Goal: Task Accomplishment & Management: Manage account settings

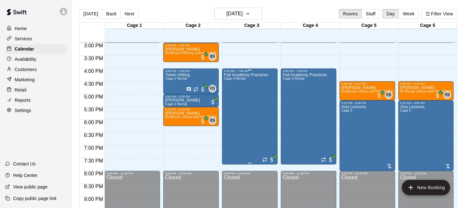
scroll to position [384, 0]
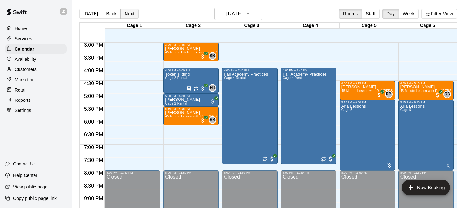
click at [133, 12] on button "Next" at bounding box center [130, 14] width 18 height 10
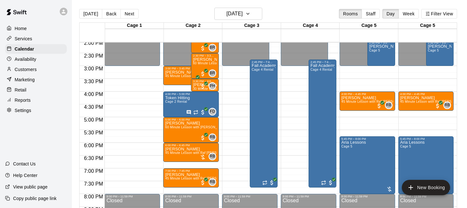
scroll to position [363, 0]
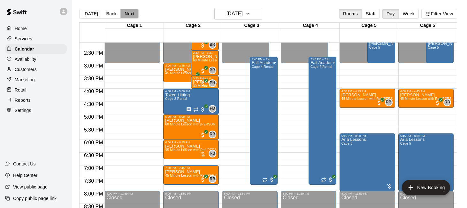
click at [130, 17] on button "Next" at bounding box center [130, 14] width 18 height 10
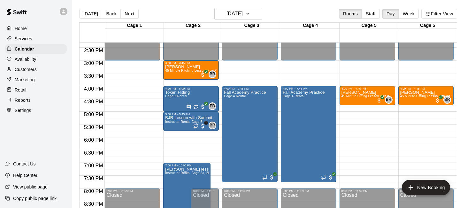
scroll to position [366, 0]
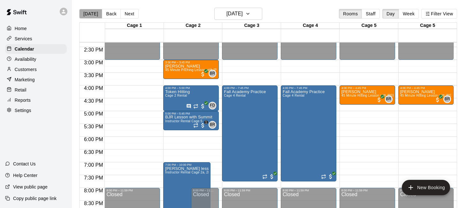
click at [96, 17] on button "[DATE]" at bounding box center [90, 14] width 23 height 10
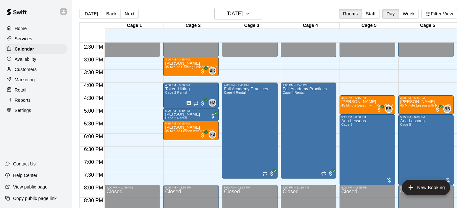
scroll to position [374, 0]
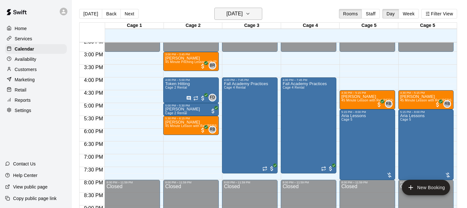
click at [240, 18] on h6 "[DATE]" at bounding box center [235, 13] width 16 height 9
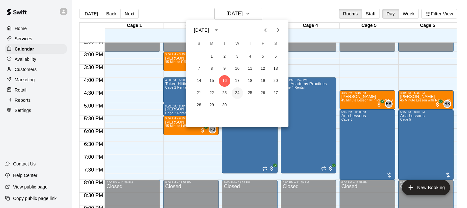
click at [238, 93] on button "24" at bounding box center [238, 93] width 12 height 12
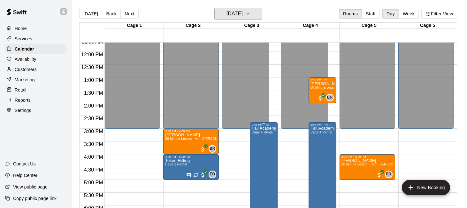
scroll to position [296, 0]
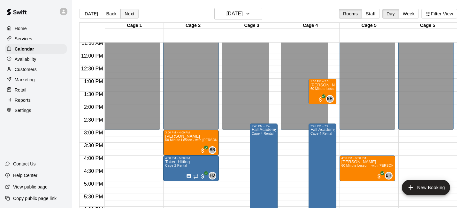
click at [124, 12] on button "Next" at bounding box center [130, 14] width 18 height 10
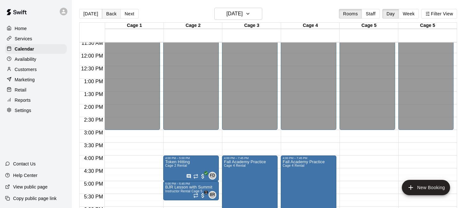
click at [108, 14] on button "Back" at bounding box center [111, 14] width 19 height 10
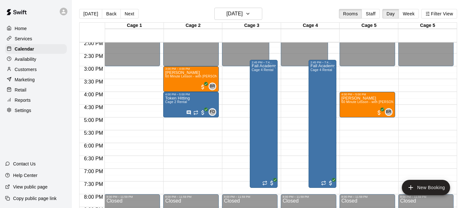
scroll to position [423, 0]
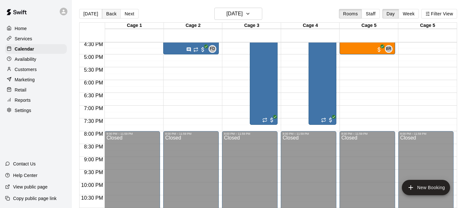
click at [108, 14] on button "Back" at bounding box center [111, 14] width 19 height 10
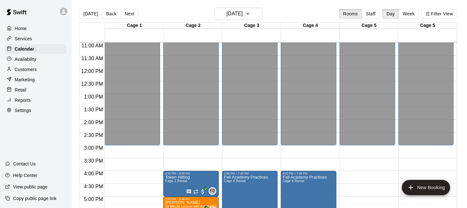
scroll to position [252, 0]
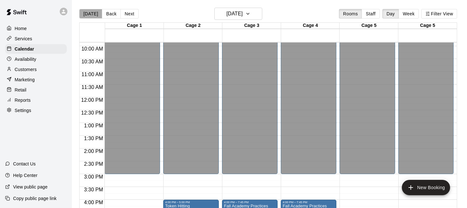
click at [92, 15] on button "[DATE]" at bounding box center [90, 14] width 23 height 10
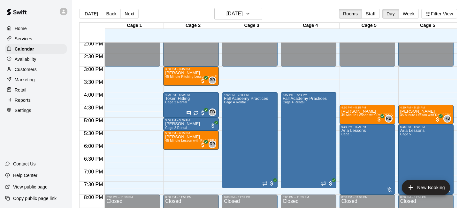
scroll to position [342, 0]
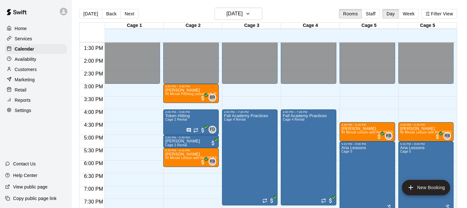
click at [41, 61] on div "Availability" at bounding box center [36, 59] width 62 height 10
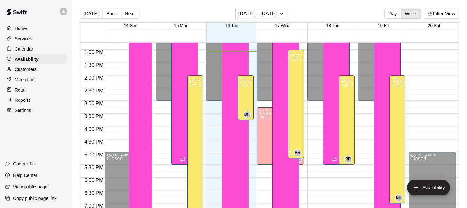
scroll to position [328, 0]
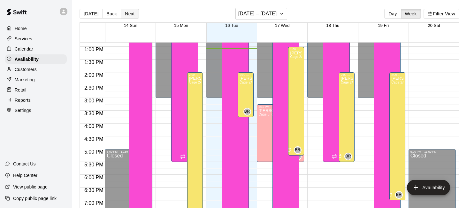
click at [127, 18] on button "Next" at bounding box center [130, 14] width 18 height 10
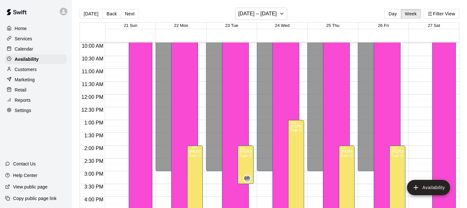
scroll to position [246, 0]
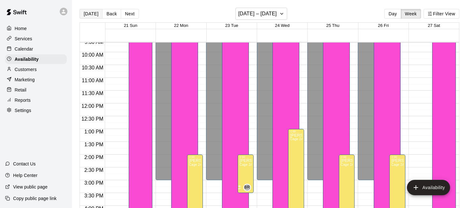
click at [94, 11] on button "[DATE]" at bounding box center [91, 14] width 23 height 10
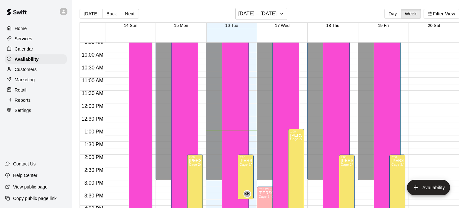
click at [36, 42] on div "Services" at bounding box center [36, 39] width 62 height 10
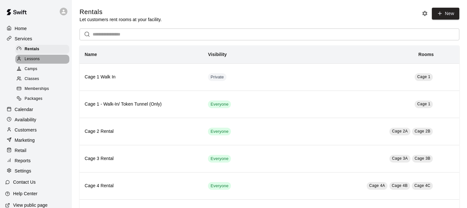
click at [46, 61] on div "Lessons" at bounding box center [42, 59] width 54 height 9
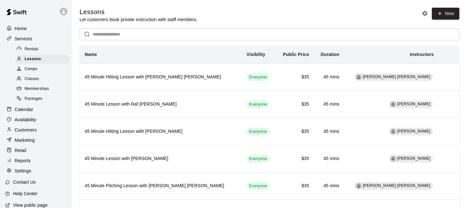
click at [46, 76] on div "Classes" at bounding box center [42, 78] width 54 height 9
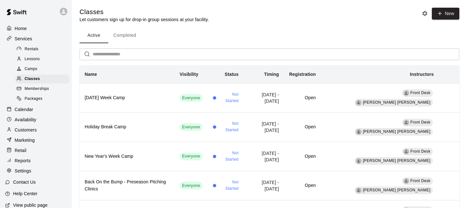
click at [45, 59] on div "Lessons" at bounding box center [42, 59] width 54 height 9
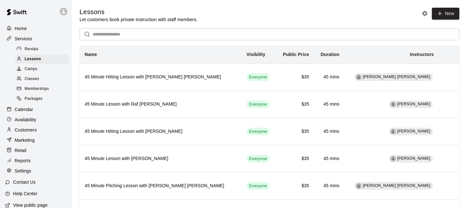
click at [47, 69] on div "Camps" at bounding box center [42, 69] width 54 height 9
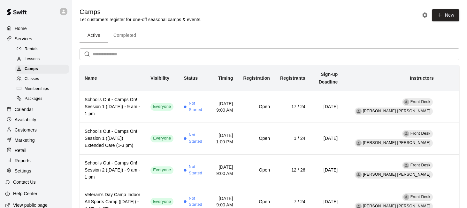
click at [43, 111] on div "Calendar" at bounding box center [36, 110] width 62 height 10
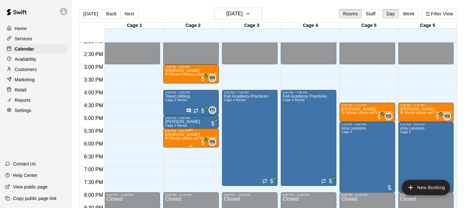
scroll to position [379, 0]
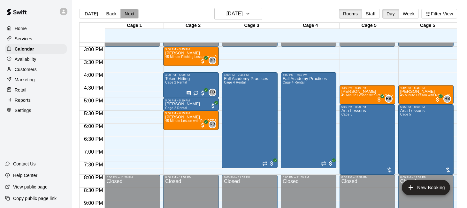
click at [126, 12] on button "Next" at bounding box center [130, 14] width 18 height 10
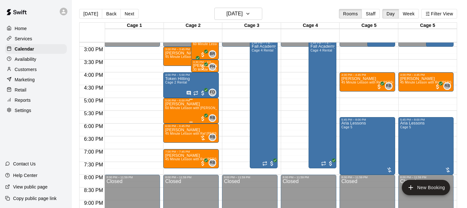
click at [191, 110] on span "60 Minute Lesson with [PERSON_NAME]" at bounding box center [196, 108] width 63 height 4
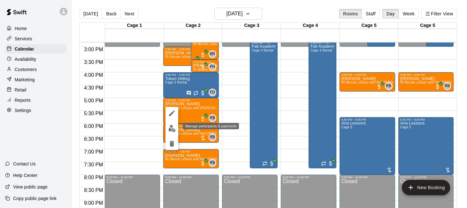
click at [171, 127] on img "edit" at bounding box center [171, 128] width 7 height 7
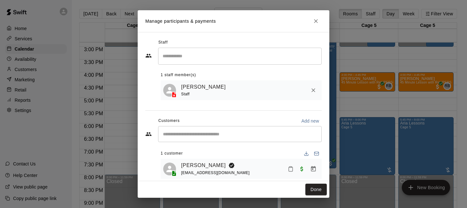
scroll to position [9, 0]
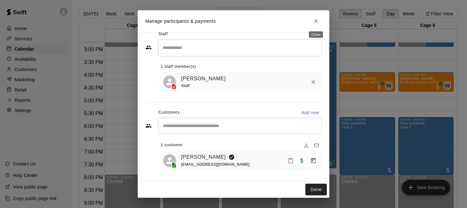
click at [318, 20] on icon "Close" at bounding box center [316, 21] width 6 height 6
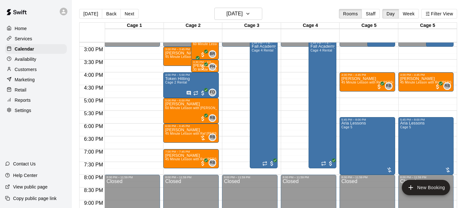
click at [36, 68] on div "Customers" at bounding box center [36, 70] width 62 height 10
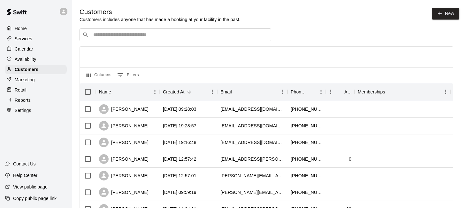
click at [130, 34] on input "Search customers by name or email" at bounding box center [179, 35] width 177 height 6
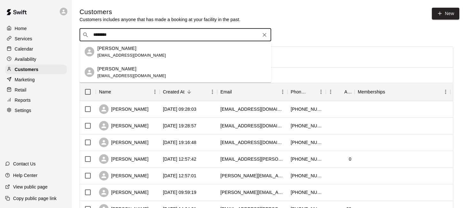
type input "*********"
click at [132, 50] on div "[PERSON_NAME]" at bounding box center [131, 48] width 69 height 7
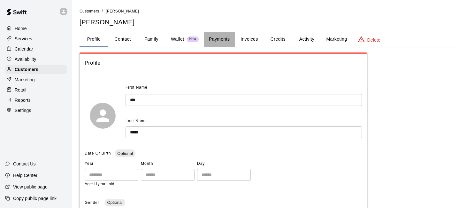
click at [223, 43] on button "Payments" at bounding box center [219, 39] width 31 height 15
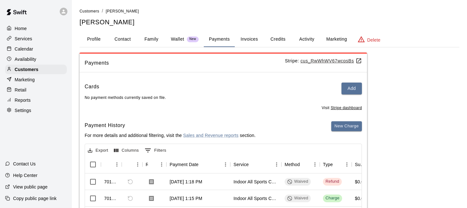
click at [93, 39] on button "Profile" at bounding box center [94, 39] width 29 height 15
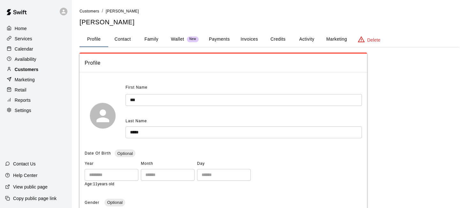
click at [46, 70] on div "Customers" at bounding box center [36, 70] width 62 height 10
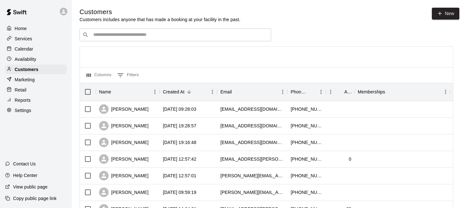
click at [50, 102] on div "Reports" at bounding box center [36, 100] width 62 height 10
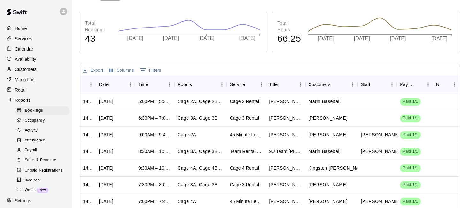
click at [38, 36] on div "Services" at bounding box center [36, 39] width 62 height 10
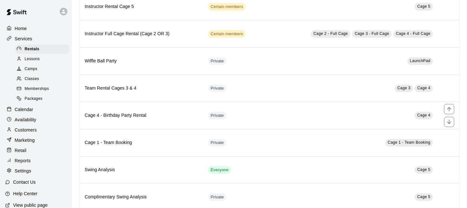
scroll to position [315, 0]
click at [52, 59] on div "Lessons" at bounding box center [42, 59] width 54 height 9
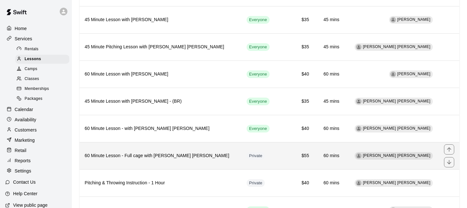
scroll to position [138, 0]
click at [164, 155] on h6 "60 Minute Lesson - Full cage with [PERSON_NAME] [PERSON_NAME]" at bounding box center [161, 156] width 152 height 7
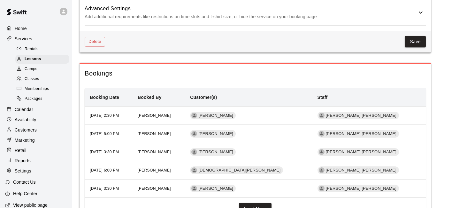
scroll to position [801, 0]
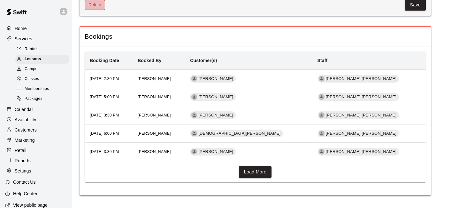
click at [91, 7] on button "Delete" at bounding box center [95, 5] width 20 height 10
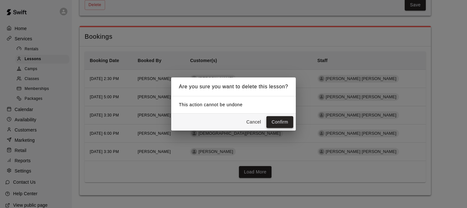
click at [277, 123] on button "Confirm" at bounding box center [280, 122] width 27 height 12
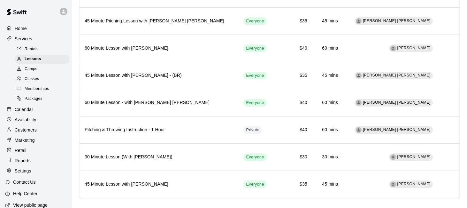
scroll to position [173, 0]
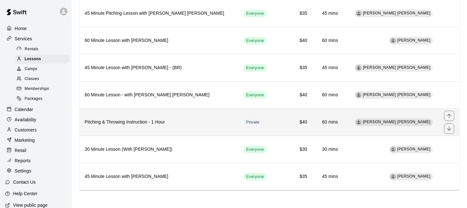
click at [191, 122] on h6 "Pitching & Throwing Instruction - 1 Hour" at bounding box center [159, 122] width 149 height 7
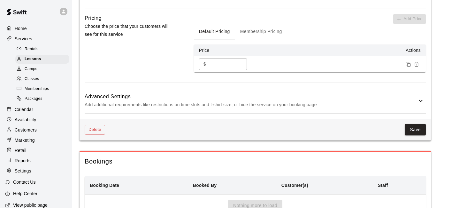
scroll to position [704, 0]
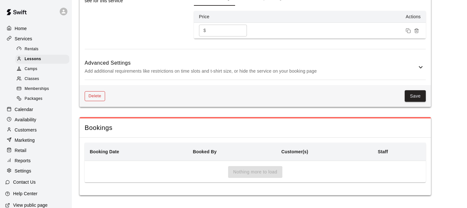
click at [98, 95] on button "Delete" at bounding box center [95, 96] width 20 height 10
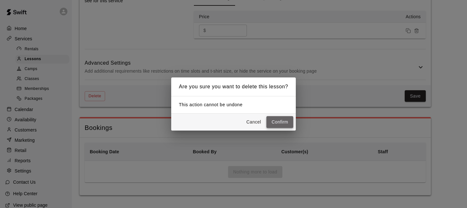
click at [275, 120] on button "Confirm" at bounding box center [280, 122] width 27 height 12
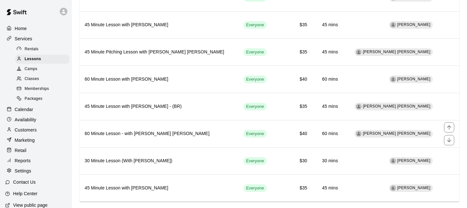
scroll to position [141, 0]
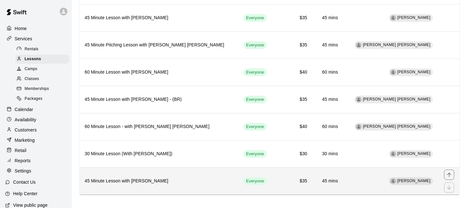
click at [168, 178] on h6 "45 Minute Lesson with [PERSON_NAME]" at bounding box center [159, 180] width 149 height 7
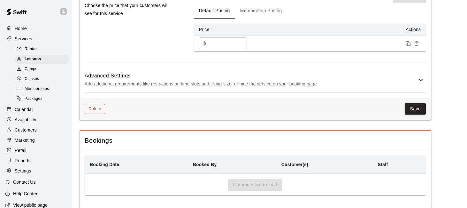
scroll to position [704, 0]
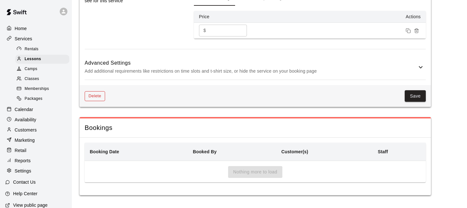
click at [97, 92] on button "Delete" at bounding box center [95, 96] width 20 height 10
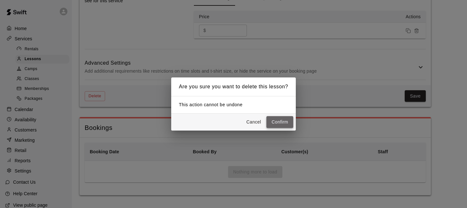
click at [279, 118] on button "Confirm" at bounding box center [280, 122] width 27 height 12
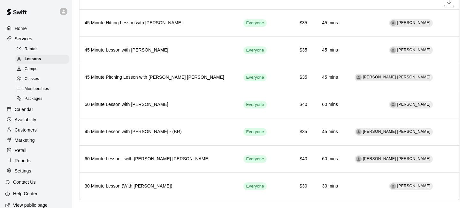
scroll to position [118, 0]
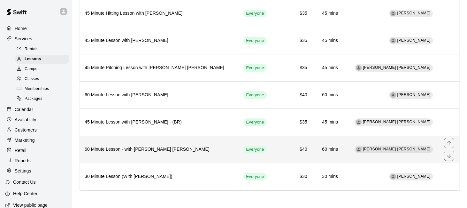
click at [198, 149] on h6 "60 Minute Lesson - with [PERSON_NAME] [PERSON_NAME]" at bounding box center [159, 149] width 149 height 7
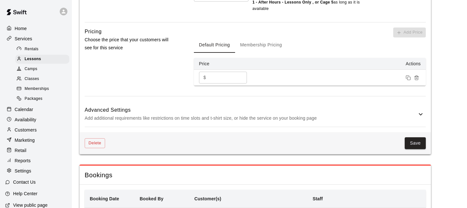
scroll to position [651, 0]
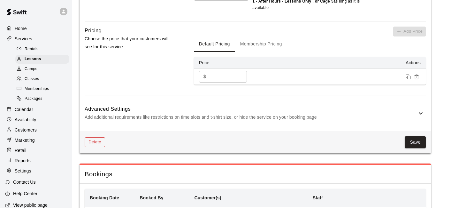
click at [100, 142] on button "Delete" at bounding box center [95, 142] width 20 height 10
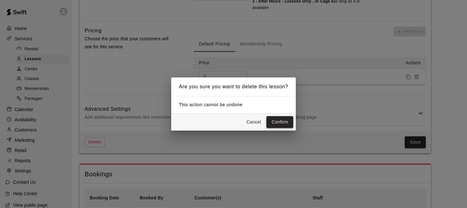
click at [274, 120] on button "Confirm" at bounding box center [280, 122] width 27 height 12
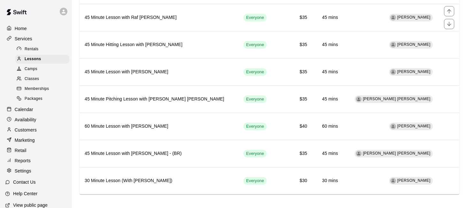
scroll to position [91, 0]
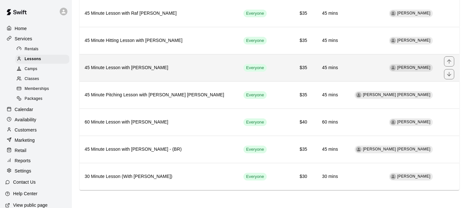
click at [167, 74] on th "45 Minute Lesson with [PERSON_NAME]" at bounding box center [159, 67] width 159 height 27
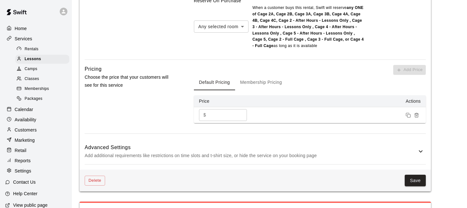
scroll to position [710, 0]
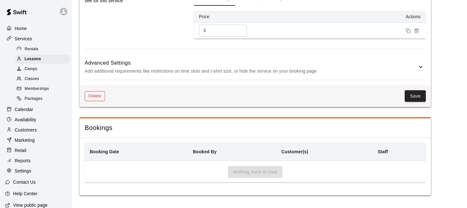
click at [98, 99] on button "Delete" at bounding box center [95, 96] width 20 height 10
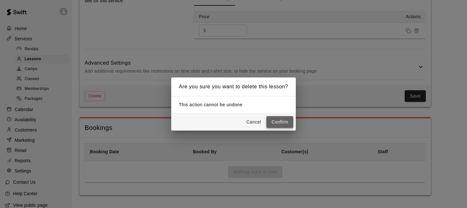
click at [273, 124] on button "Confirm" at bounding box center [280, 122] width 27 height 12
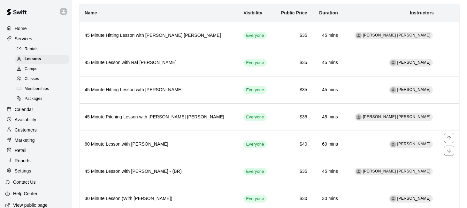
scroll to position [41, 0]
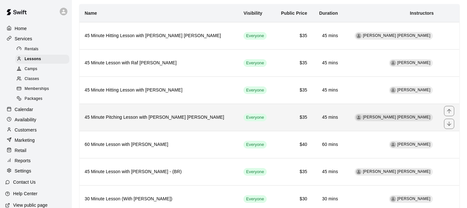
click at [145, 121] on h6 "45 Minute Pitching Lesson with [PERSON_NAME] [PERSON_NAME]" at bounding box center [159, 117] width 149 height 7
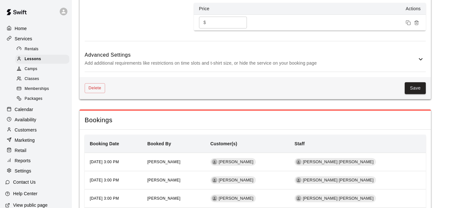
scroll to position [689, 0]
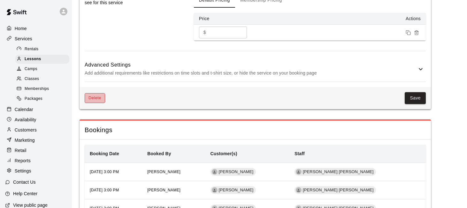
click at [96, 97] on button "Delete" at bounding box center [95, 98] width 20 height 10
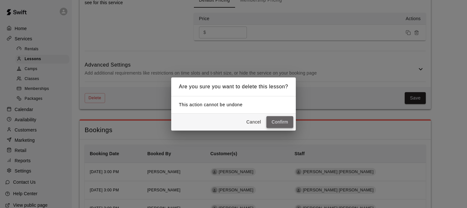
click at [281, 120] on button "Confirm" at bounding box center [280, 122] width 27 height 12
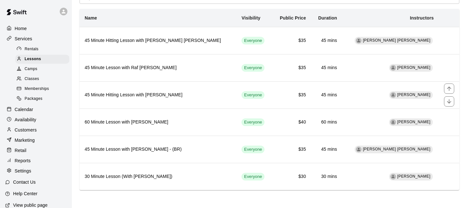
scroll to position [26, 0]
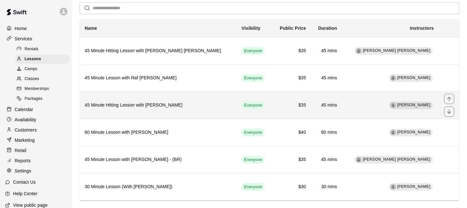
click at [180, 103] on h6 "45 Minute Hitting Lesson with [PERSON_NAME]" at bounding box center [158, 105] width 147 height 7
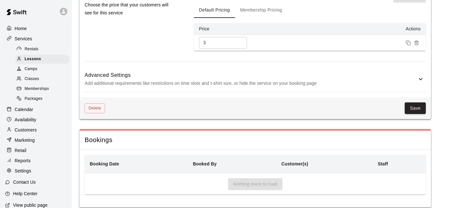
scroll to position [710, 0]
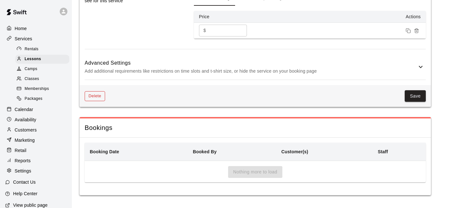
click at [92, 95] on button "Delete" at bounding box center [95, 96] width 20 height 10
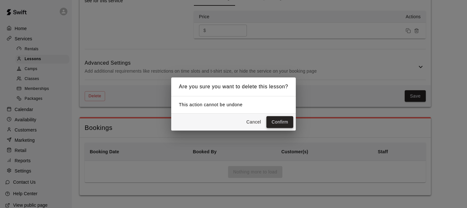
click at [271, 119] on button "Confirm" at bounding box center [280, 122] width 27 height 12
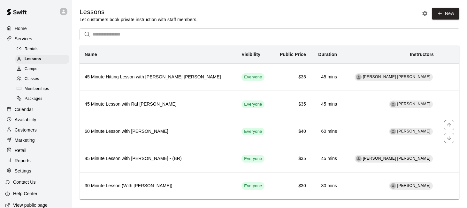
scroll to position [10, 0]
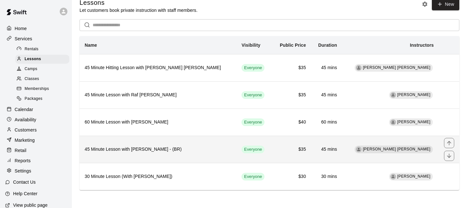
click at [189, 155] on th "45 Minute Lesson with [PERSON_NAME] - (BR)" at bounding box center [158, 149] width 157 height 27
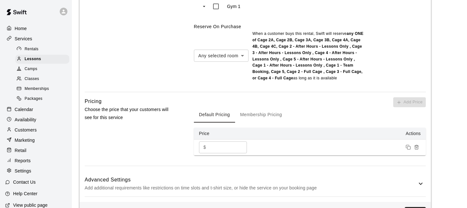
scroll to position [716, 0]
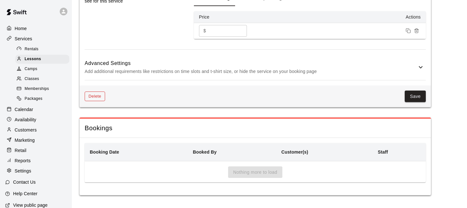
click at [88, 98] on button "Delete" at bounding box center [95, 96] width 20 height 10
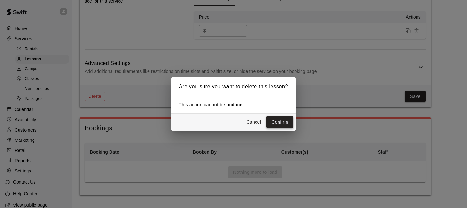
click at [279, 118] on button "Confirm" at bounding box center [280, 122] width 27 height 12
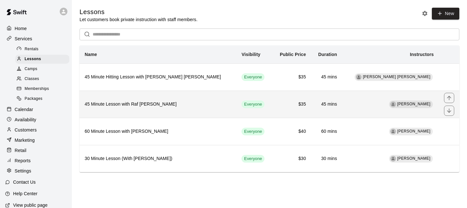
click at [162, 108] on th "45 Minute Lesson with Raf [PERSON_NAME]" at bounding box center [158, 103] width 157 height 27
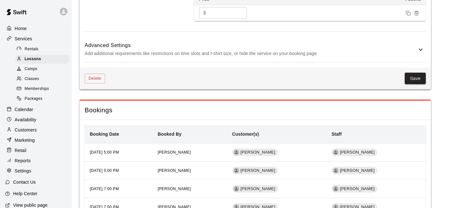
scroll to position [704, 0]
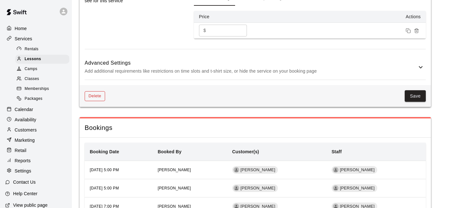
click at [92, 99] on button "Delete" at bounding box center [95, 96] width 20 height 10
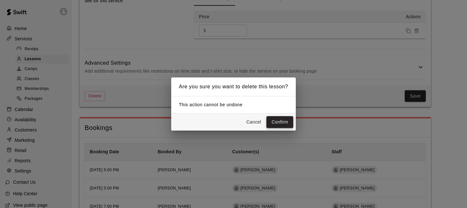
click at [281, 123] on button "Confirm" at bounding box center [280, 122] width 27 height 12
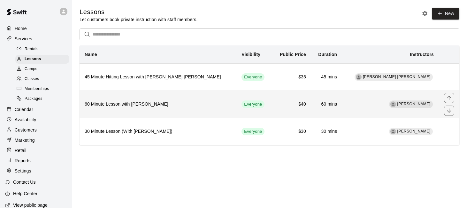
click at [164, 100] on th "60 Minute Lesson with [PERSON_NAME]" at bounding box center [158, 103] width 157 height 27
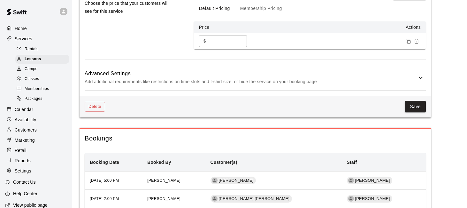
scroll to position [758, 0]
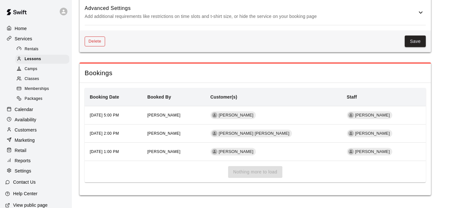
click at [96, 44] on button "Delete" at bounding box center [95, 41] width 20 height 10
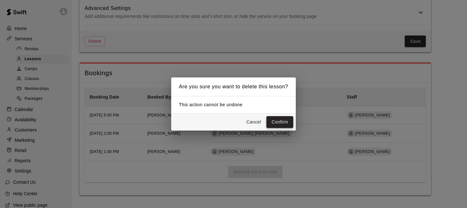
click at [278, 118] on button "Confirm" at bounding box center [280, 122] width 27 height 12
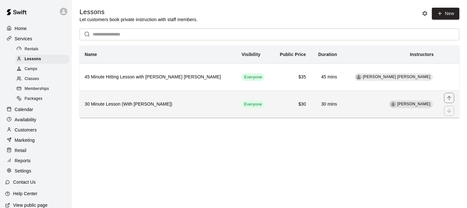
click at [157, 96] on th "30 Minute Lesson (With [PERSON_NAME])" at bounding box center [158, 103] width 157 height 27
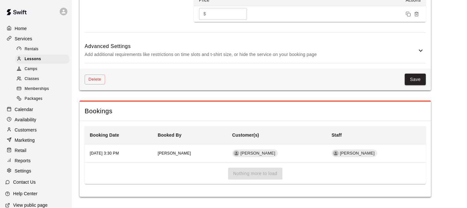
scroll to position [722, 0]
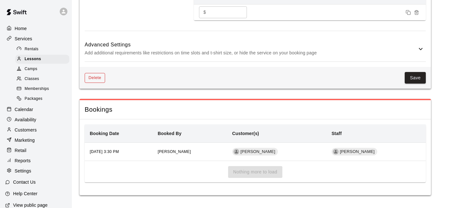
click at [91, 79] on button "Delete" at bounding box center [95, 78] width 20 height 10
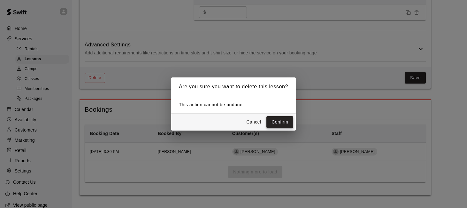
click at [281, 122] on button "Confirm" at bounding box center [280, 122] width 27 height 12
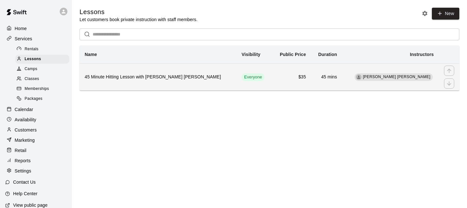
click at [167, 75] on h6 "45 Minute Hitting Lesson with [PERSON_NAME] [PERSON_NAME]" at bounding box center [158, 77] width 147 height 7
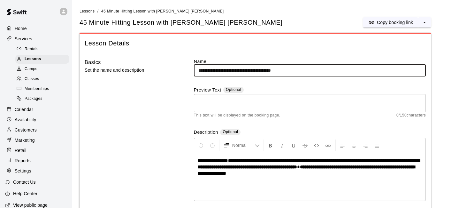
drag, startPoint x: 254, startPoint y: 70, endPoint x: 300, endPoint y: 84, distance: 47.1
click at [300, 84] on div "**********" at bounding box center [310, 135] width 232 height 155
type input "**********"
click at [344, 98] on textarea at bounding box center [310, 103] width 223 height 13
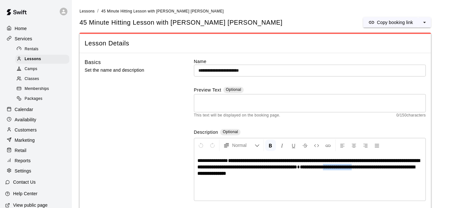
drag, startPoint x: 281, startPoint y: 173, endPoint x: 242, endPoint y: 173, distance: 39.3
click at [242, 173] on strong "**********" at bounding box center [307, 169] width 218 height 11
click at [399, 173] on p "**********" at bounding box center [310, 166] width 225 height 19
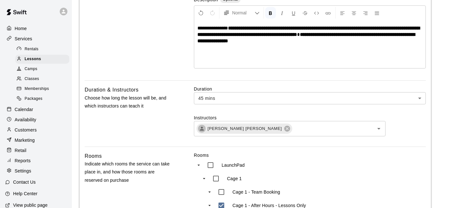
scroll to position [196, 0]
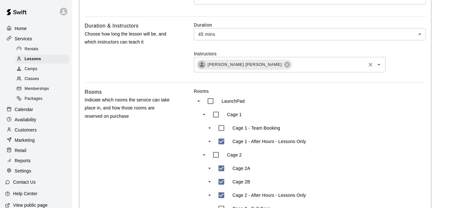
click at [380, 65] on icon "Open" at bounding box center [379, 65] width 8 height 8
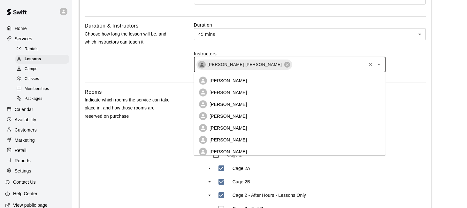
scroll to position [26, 0]
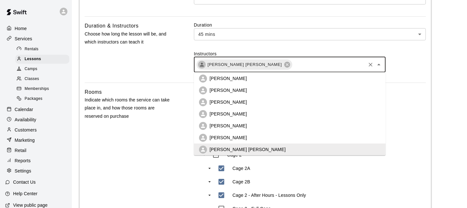
click at [354, 74] on li "[PERSON_NAME]" at bounding box center [290, 79] width 192 height 12
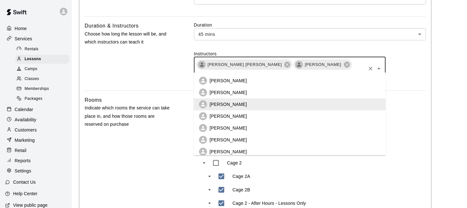
click at [349, 70] on input "text" at bounding box center [280, 74] width 169 height 8
click at [340, 83] on li "[PERSON_NAME]" at bounding box center [290, 81] width 192 height 12
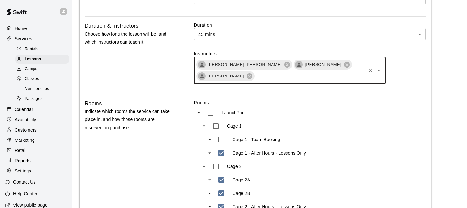
click at [345, 75] on input "text" at bounding box center [310, 76] width 110 height 8
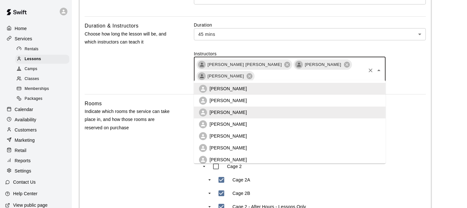
click at [331, 100] on li "[PERSON_NAME]" at bounding box center [290, 101] width 192 height 12
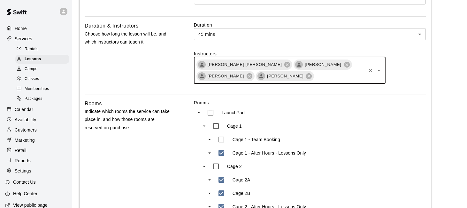
click at [332, 78] on input "text" at bounding box center [340, 76] width 50 height 8
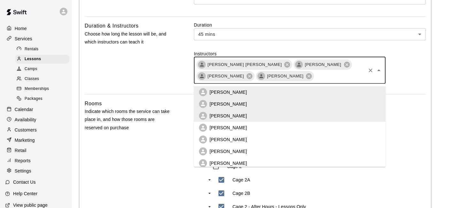
click at [310, 124] on li "[PERSON_NAME]" at bounding box center [290, 128] width 192 height 12
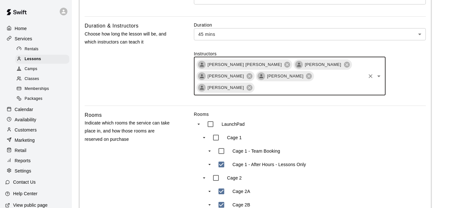
click at [329, 83] on input "text" at bounding box center [310, 87] width 110 height 8
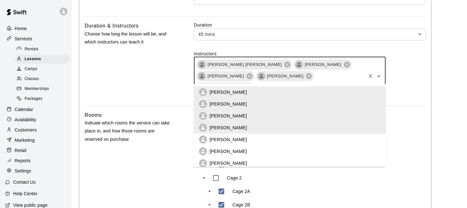
click at [306, 138] on li "[PERSON_NAME]" at bounding box center [290, 140] width 192 height 12
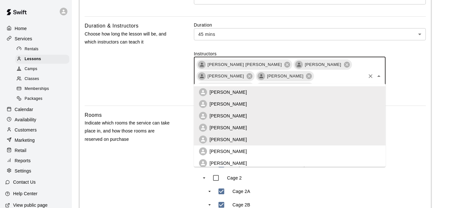
click at [354, 83] on input "text" at bounding box center [340, 87] width 50 height 8
click at [326, 152] on li "[PERSON_NAME]" at bounding box center [290, 151] width 192 height 12
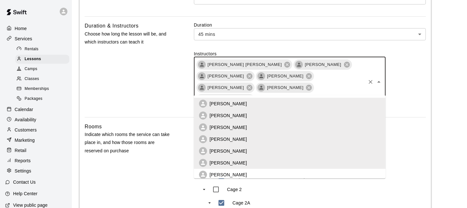
click at [343, 95] on input "text" at bounding box center [310, 99] width 110 height 8
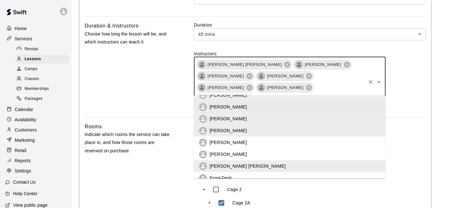
scroll to position [40, 0]
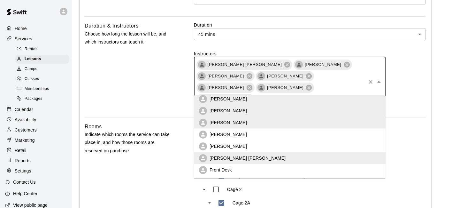
click at [299, 150] on li "[PERSON_NAME]" at bounding box center [290, 146] width 192 height 12
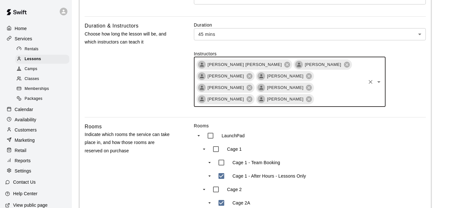
click at [338, 95] on input "text" at bounding box center [340, 99] width 50 height 8
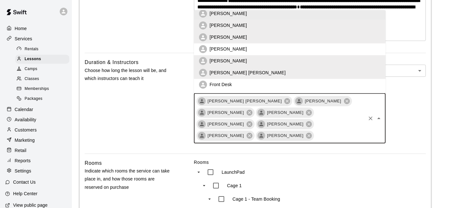
scroll to position [154, 0]
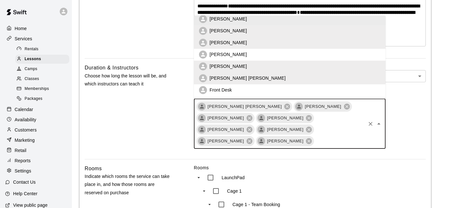
click at [401, 139] on div "Duration 45 mins ** ​ Instructors [PERSON_NAME] [PERSON_NAME] [PERSON_NAME] [PE…" at bounding box center [310, 111] width 232 height 95
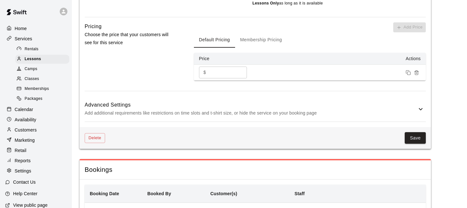
scroll to position [700, 0]
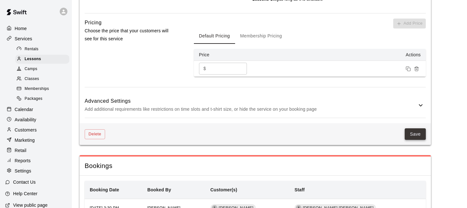
click at [414, 128] on button "Save" at bounding box center [415, 134] width 21 height 12
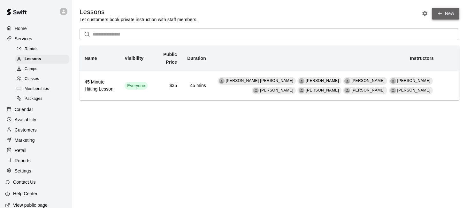
click at [444, 14] on link "New" at bounding box center [445, 14] width 27 height 12
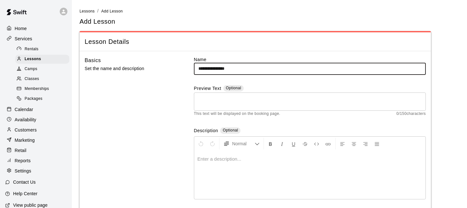
type input "**********"
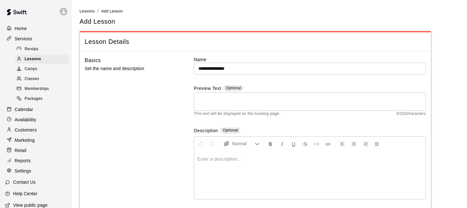
click at [324, 161] on p at bounding box center [310, 159] width 225 height 6
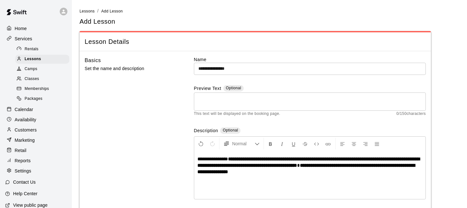
click at [219, 158] on span "**********" at bounding box center [213, 158] width 31 height 5
click at [228, 158] on span "**********" at bounding box center [213, 158] width 31 height 5
click at [410, 159] on strong "**********" at bounding box center [308, 161] width 221 height 11
click at [408, 173] on p "**********" at bounding box center [310, 165] width 225 height 19
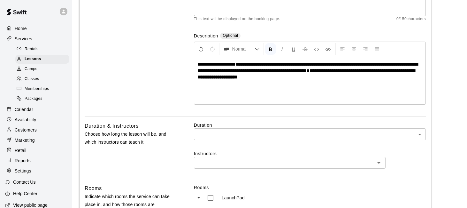
scroll to position [98, 0]
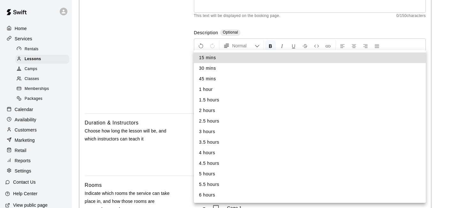
click at [390, 68] on li "30 mins" at bounding box center [310, 68] width 232 height 11
type input "**"
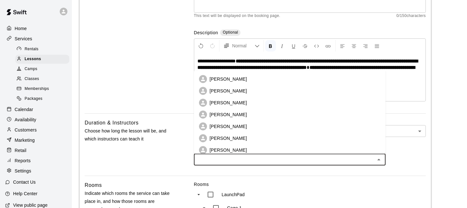
click at [323, 160] on input "text" at bounding box center [284, 159] width 177 height 8
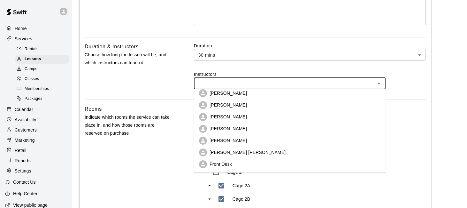
scroll to position [182, 0]
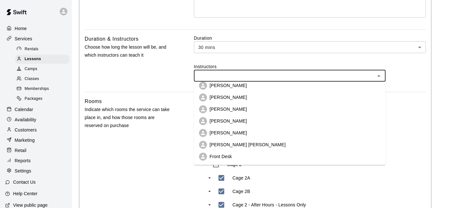
click at [329, 84] on li "[PERSON_NAME]" at bounding box center [290, 86] width 192 height 12
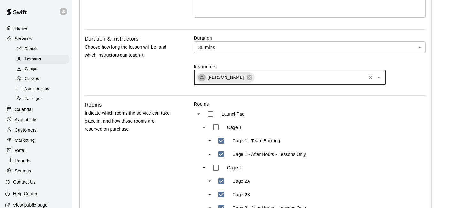
click at [335, 76] on input "text" at bounding box center [310, 78] width 110 height 8
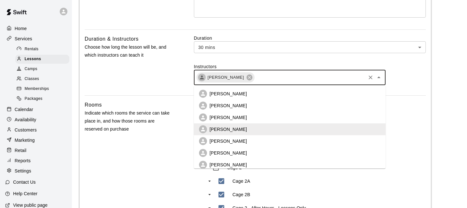
click at [317, 113] on li "[PERSON_NAME]" at bounding box center [290, 118] width 192 height 12
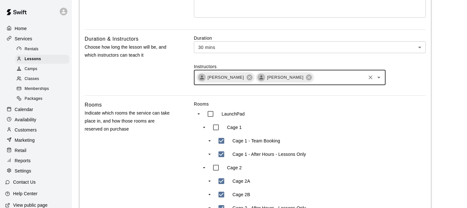
click at [343, 82] on div "[PERSON_NAME] [PERSON_NAME] ​" at bounding box center [290, 77] width 192 height 15
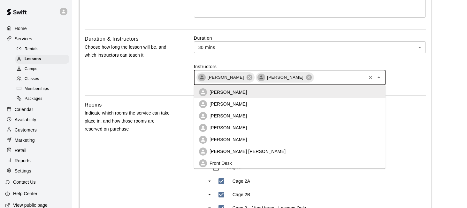
scroll to position [40, 0]
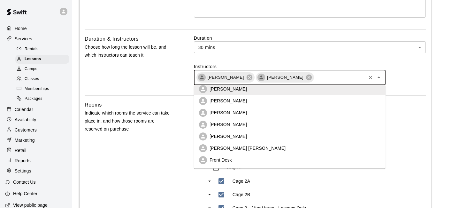
click at [310, 150] on li "[PERSON_NAME] [PERSON_NAME]" at bounding box center [290, 148] width 192 height 12
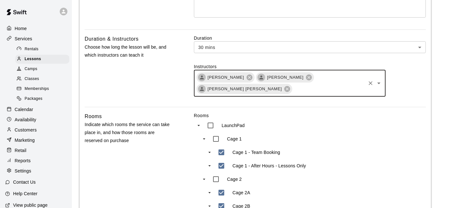
click at [360, 85] on input "text" at bounding box center [329, 89] width 72 height 8
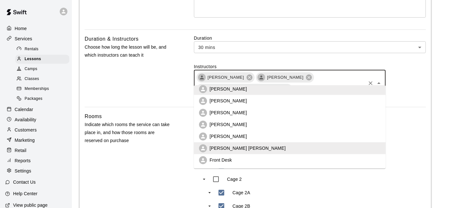
click at [295, 132] on li "[PERSON_NAME]" at bounding box center [290, 136] width 192 height 12
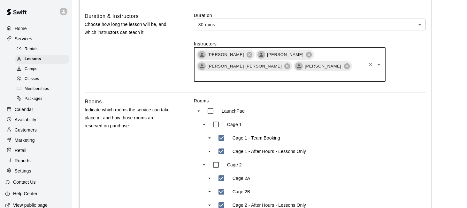
scroll to position [206, 0]
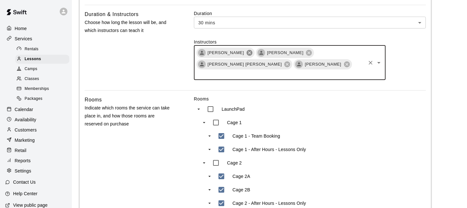
click at [247, 51] on icon at bounding box center [250, 53] width 6 height 6
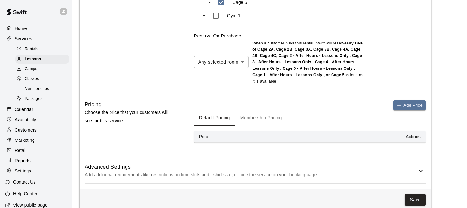
scroll to position [607, 0]
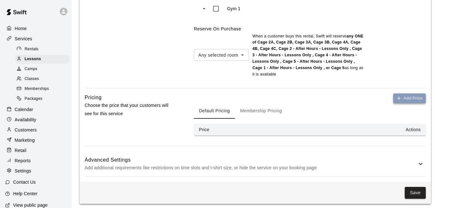
click at [403, 93] on button "Add Price" at bounding box center [410, 98] width 33 height 10
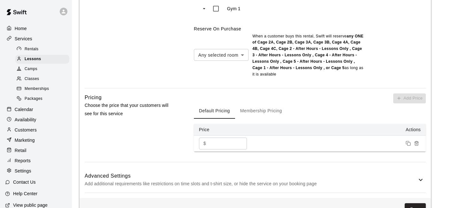
click at [213, 137] on input "*" at bounding box center [228, 143] width 38 height 12
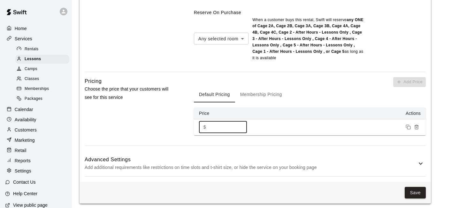
type input "**"
click at [394, 158] on h6 "Advanced Settings" at bounding box center [251, 159] width 332 height 8
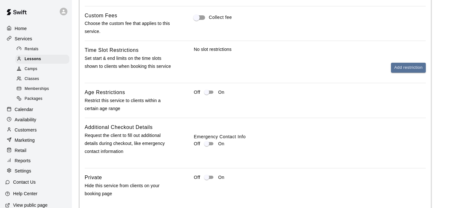
scroll to position [865, 0]
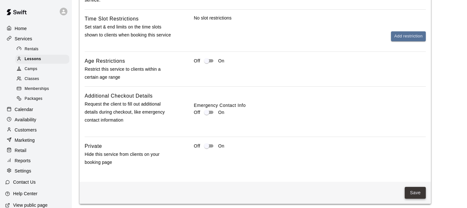
click at [413, 190] on button "Save" at bounding box center [415, 193] width 21 height 12
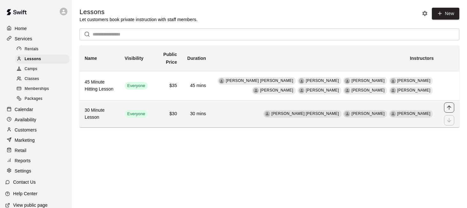
click at [452, 108] on icon "move item up" at bounding box center [449, 107] width 6 height 6
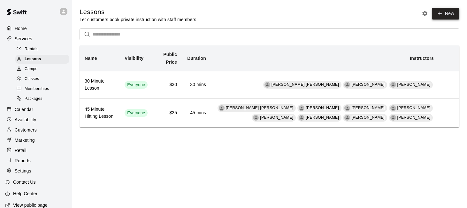
click at [444, 10] on link "New" at bounding box center [445, 14] width 27 height 12
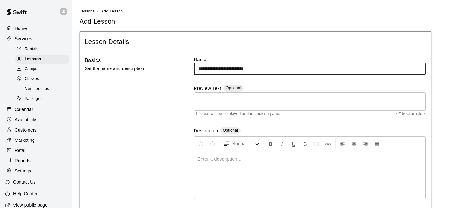
type input "**********"
click at [261, 170] on div at bounding box center [309, 175] width 231 height 48
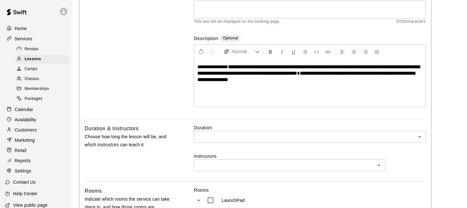
scroll to position [96, 0]
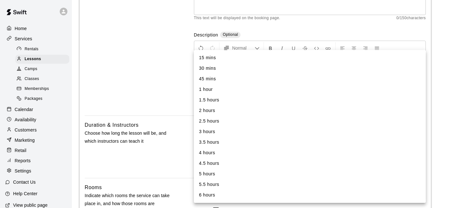
click at [339, 75] on li "45 mins" at bounding box center [310, 79] width 232 height 11
type input "**"
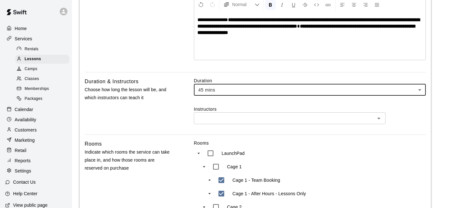
scroll to position [146, 0]
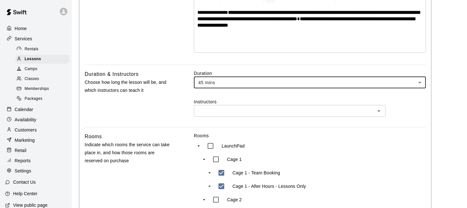
click at [342, 116] on div "​" at bounding box center [290, 111] width 192 height 12
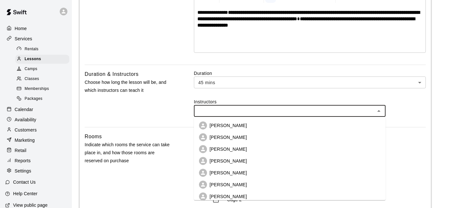
click at [328, 168] on li "[PERSON_NAME]" at bounding box center [290, 173] width 192 height 12
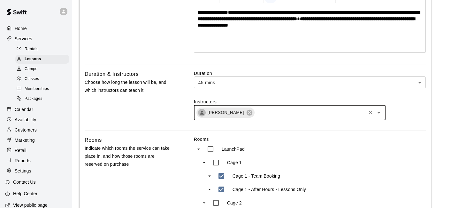
click at [331, 117] on div "[PERSON_NAME] ​" at bounding box center [290, 112] width 192 height 15
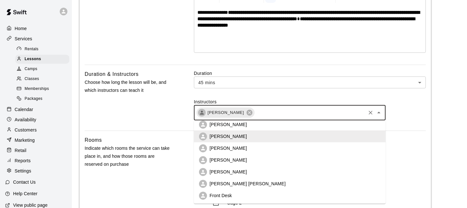
scroll to position [40, 0]
click at [324, 149] on li "[PERSON_NAME]" at bounding box center [290, 148] width 192 height 12
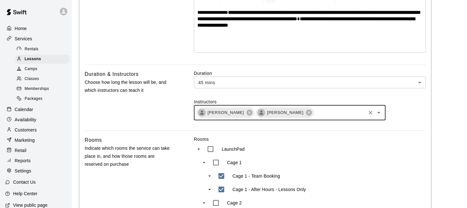
click at [344, 118] on div "[PERSON_NAME] [PERSON_NAME] ​" at bounding box center [290, 112] width 192 height 15
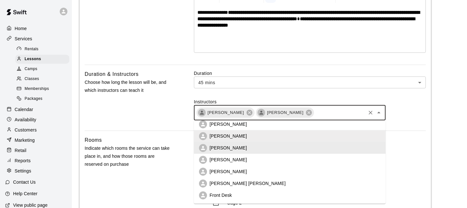
click at [407, 112] on div "Instructors [PERSON_NAME] [PERSON_NAME] ​ [PERSON_NAME] [PERSON_NAME] [PERSON_N…" at bounding box center [310, 109] width 232 height 22
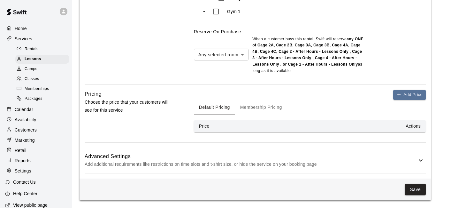
scroll to position [581, 0]
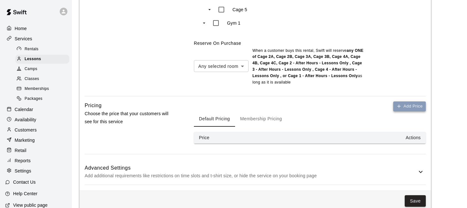
click at [402, 106] on button "Add Price" at bounding box center [410, 106] width 33 height 10
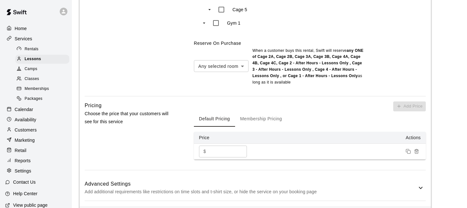
click at [215, 148] on input "*" at bounding box center [228, 151] width 38 height 12
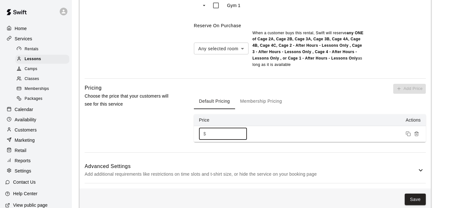
scroll to position [609, 0]
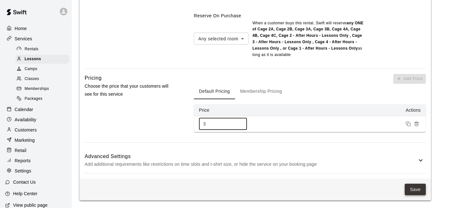
type input "**"
click at [415, 189] on button "Save" at bounding box center [415, 189] width 21 height 12
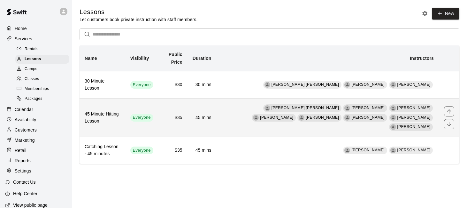
click at [104, 116] on h6 "45 Minute Hitting Lesson" at bounding box center [102, 118] width 35 height 14
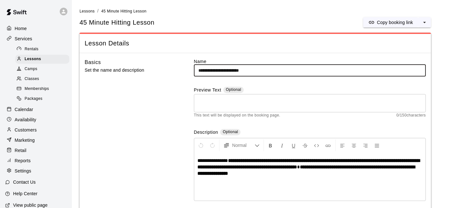
drag, startPoint x: 221, startPoint y: 69, endPoint x: 188, endPoint y: 70, distance: 32.9
click at [188, 70] on div "**********" at bounding box center [255, 135] width 341 height 155
click at [242, 73] on input "**********" at bounding box center [310, 71] width 232 height 12
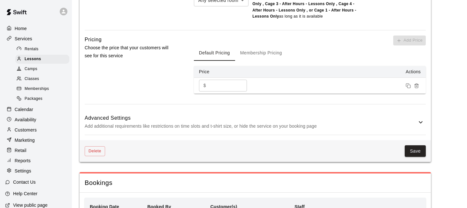
scroll to position [691, 0]
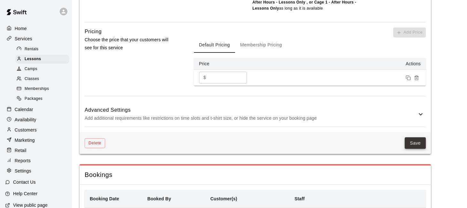
type input "**********"
click at [416, 137] on button "Save" at bounding box center [415, 143] width 21 height 12
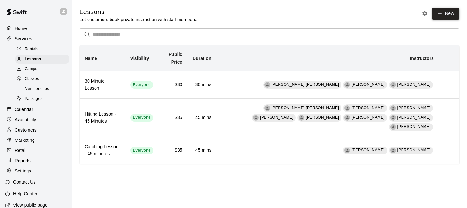
click at [445, 17] on link "New" at bounding box center [445, 14] width 27 height 12
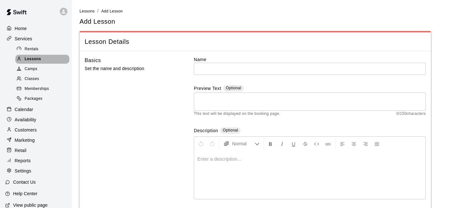
click at [26, 58] on span "Lessons" at bounding box center [33, 59] width 17 height 6
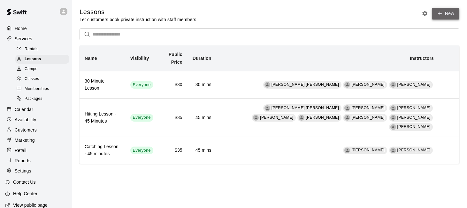
click at [446, 12] on link "New" at bounding box center [445, 14] width 27 height 12
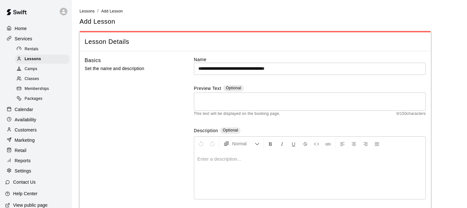
click at [279, 169] on div at bounding box center [309, 175] width 231 height 48
click at [253, 154] on div "*********" at bounding box center [309, 175] width 231 height 48
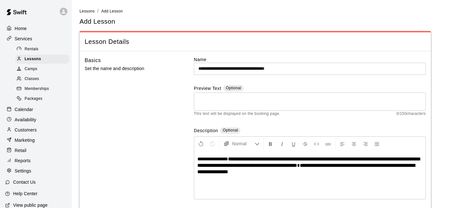
click at [218, 158] on span "**********" at bounding box center [213, 158] width 31 height 5
click at [312, 73] on input "**********" at bounding box center [310, 69] width 232 height 12
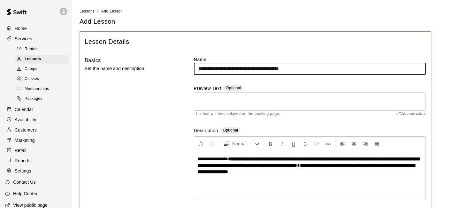
type input "**********"
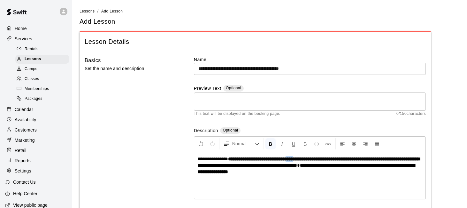
drag, startPoint x: 324, startPoint y: 159, endPoint x: 314, endPoint y: 159, distance: 10.6
click at [313, 159] on strong "**********" at bounding box center [309, 161] width 222 height 11
click at [400, 158] on strong "**********" at bounding box center [309, 161] width 222 height 11
click at [387, 173] on p "**********" at bounding box center [310, 165] width 225 height 19
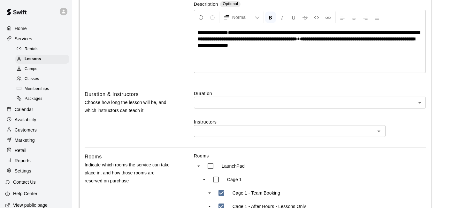
scroll to position [127, 0]
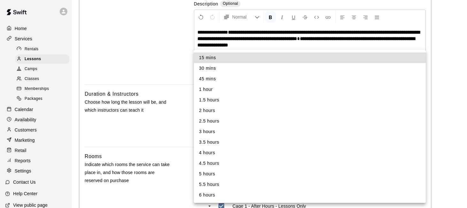
click at [386, 93] on li "1 hour" at bounding box center [310, 89] width 232 height 11
type input "**"
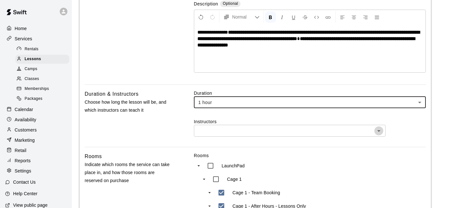
click at [381, 131] on icon "Open" at bounding box center [379, 131] width 8 height 8
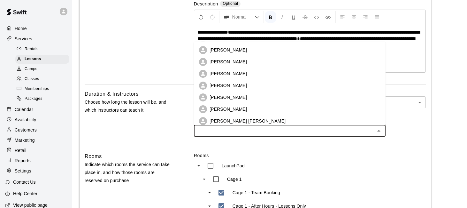
scroll to position [40, 0]
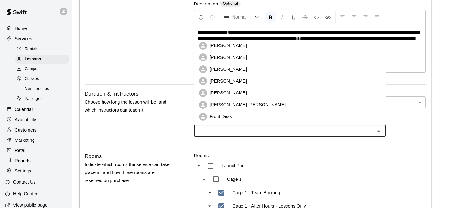
click at [344, 92] on li "[PERSON_NAME]" at bounding box center [290, 93] width 192 height 12
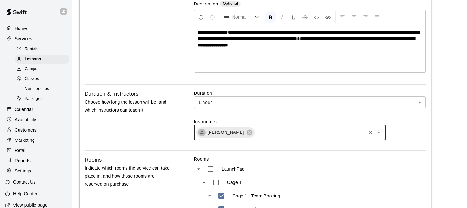
click at [378, 134] on icon "Open" at bounding box center [379, 133] width 8 height 8
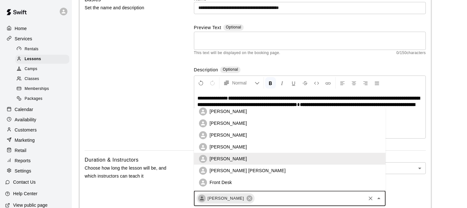
click at [309, 173] on li "[PERSON_NAME] [PERSON_NAME]" at bounding box center [290, 171] width 192 height 12
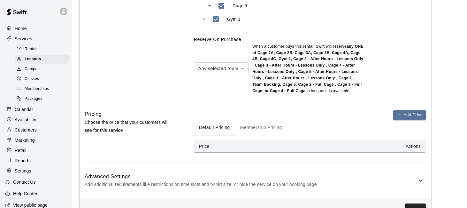
scroll to position [612, 0]
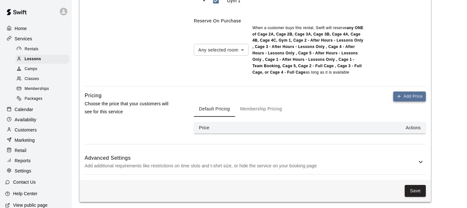
click at [405, 96] on button "Add Price" at bounding box center [410, 96] width 33 height 10
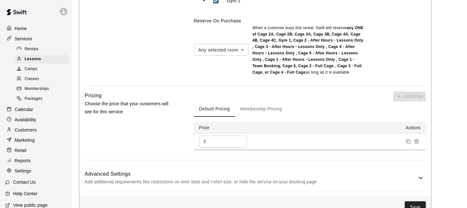
click at [220, 140] on input "*" at bounding box center [228, 142] width 38 height 12
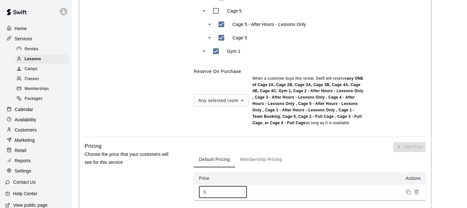
scroll to position [628, 0]
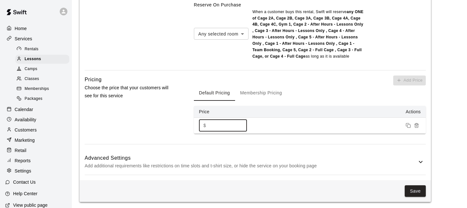
type input "**"
click at [406, 157] on h6 "Advanced Settings" at bounding box center [251, 158] width 332 height 8
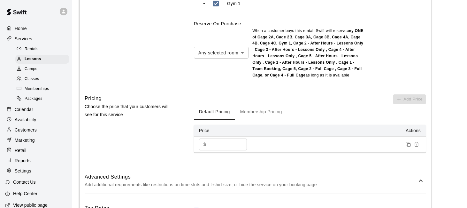
scroll to position [616, 0]
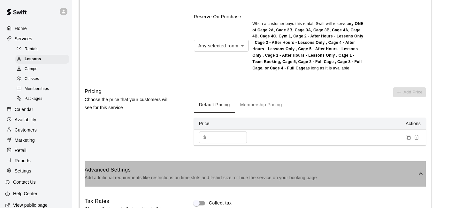
click at [422, 172] on icon at bounding box center [421, 173] width 4 height 2
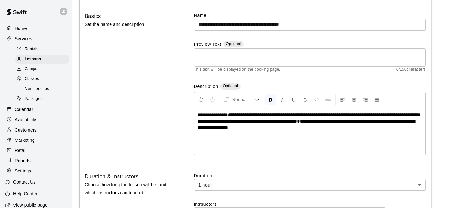
scroll to position [44, 0]
click at [220, 115] on span "**********" at bounding box center [213, 115] width 31 height 5
click at [381, 129] on p "**********" at bounding box center [310, 121] width 225 height 19
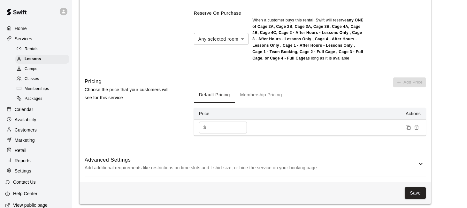
scroll to position [621, 0]
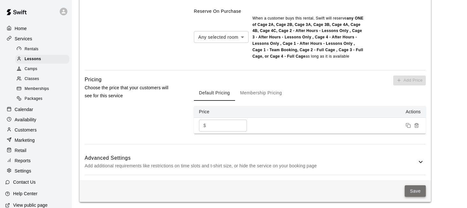
click at [412, 186] on button "Save" at bounding box center [415, 191] width 21 height 12
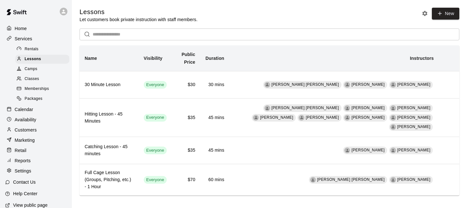
click at [47, 109] on div "Calendar" at bounding box center [36, 110] width 62 height 10
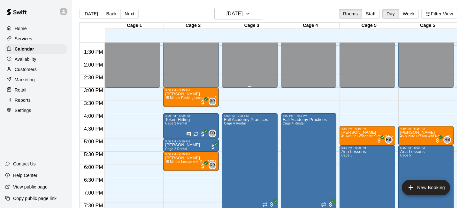
scroll to position [325, 0]
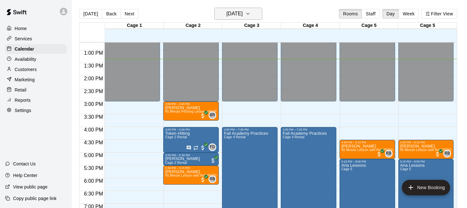
click at [251, 12] on icon "button" at bounding box center [248, 14] width 5 height 8
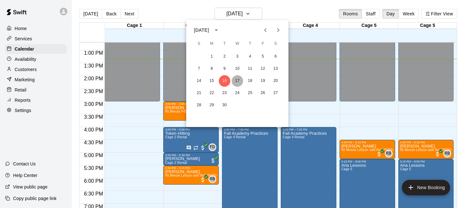
click at [239, 81] on button "17" at bounding box center [238, 81] width 12 height 12
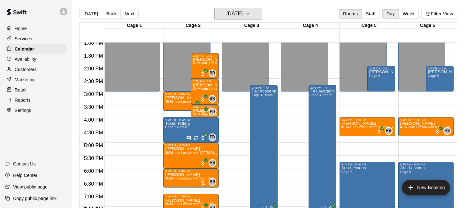
scroll to position [337, 0]
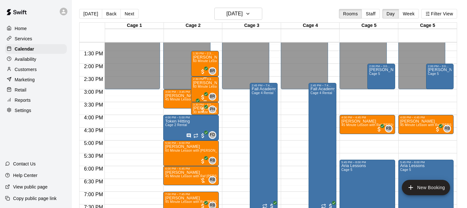
click at [198, 87] on span "60 Minute Lesson - Full cage with [PERSON_NAME] [PERSON_NAME]" at bounding box center [247, 87] width 108 height 4
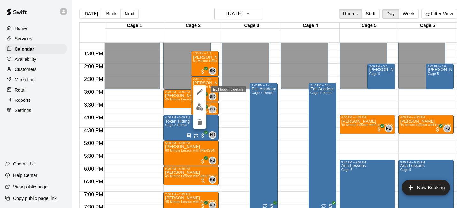
click at [199, 90] on icon "edit" at bounding box center [200, 92] width 8 height 8
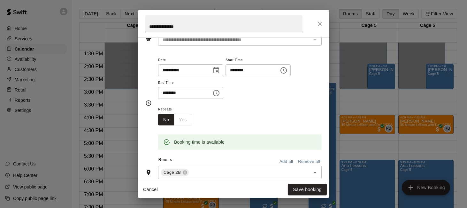
scroll to position [0, 0]
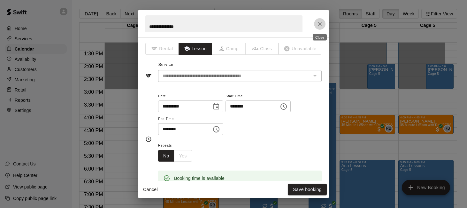
click at [320, 24] on icon "Close" at bounding box center [320, 24] width 6 height 6
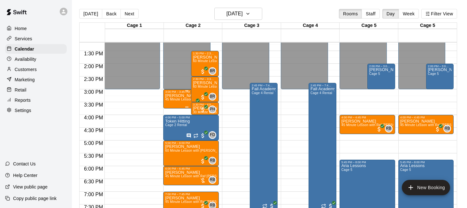
click at [175, 96] on p "[PERSON_NAME]" at bounding box center [186, 96] width 43 height 0
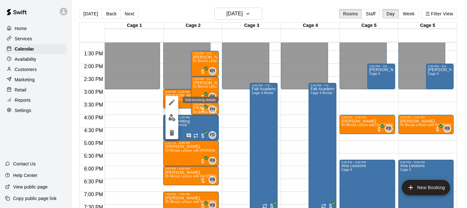
click at [173, 102] on icon "edit" at bounding box center [172, 102] width 6 height 6
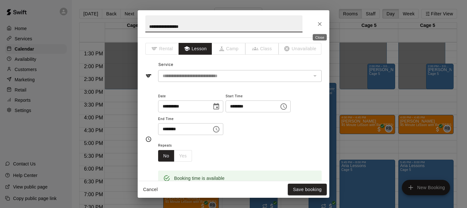
click at [318, 24] on icon "Close" at bounding box center [320, 24] width 6 height 6
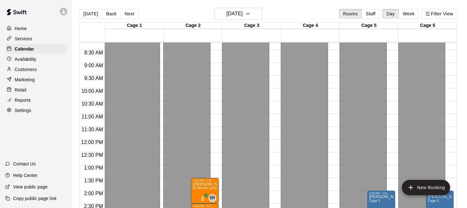
scroll to position [208, 0]
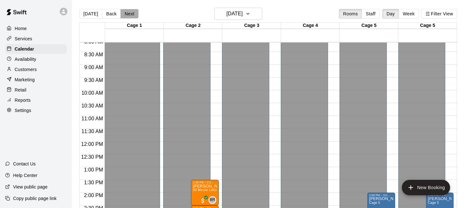
click at [128, 14] on button "Next" at bounding box center [130, 14] width 18 height 10
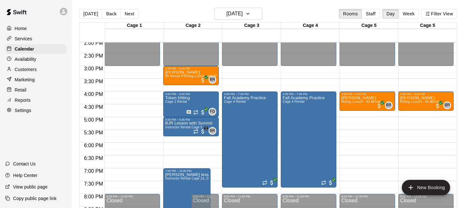
scroll to position [360, 0]
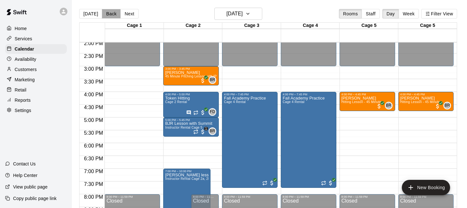
click at [109, 10] on button "Back" at bounding box center [111, 14] width 19 height 10
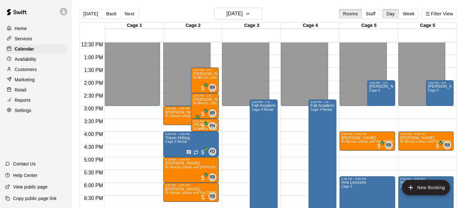
scroll to position [319, 0]
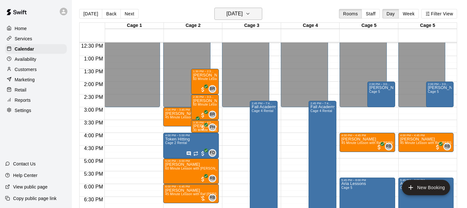
click at [251, 12] on icon "button" at bounding box center [248, 14] width 5 height 8
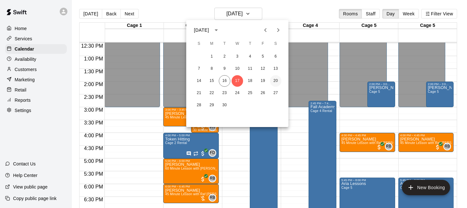
click at [275, 79] on button "20" at bounding box center [276, 81] width 12 height 12
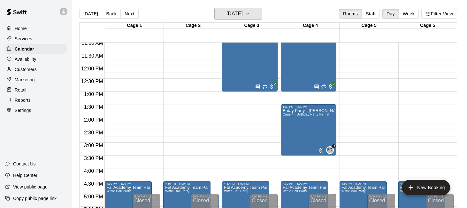
scroll to position [284, 0]
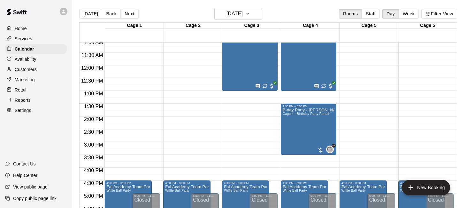
click at [37, 31] on div "Home" at bounding box center [36, 29] width 62 height 10
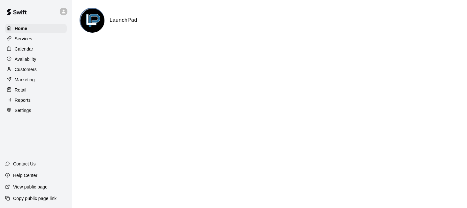
click at [35, 39] on div "Services" at bounding box center [36, 39] width 62 height 10
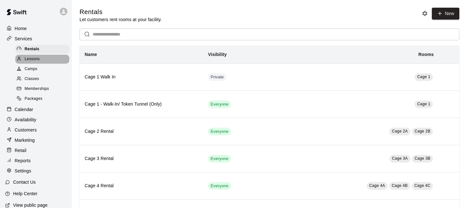
click at [50, 60] on div "Lessons" at bounding box center [42, 59] width 54 height 9
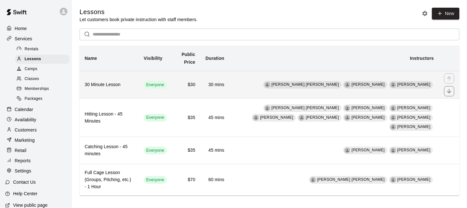
click at [247, 87] on td "[PERSON_NAME] [PERSON_NAME] [PERSON_NAME] [PERSON_NAME]" at bounding box center [335, 84] width 210 height 27
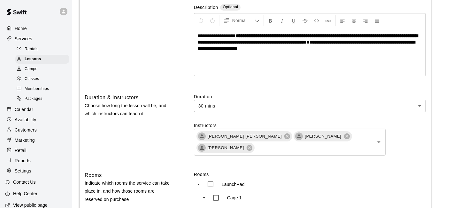
scroll to position [129, 0]
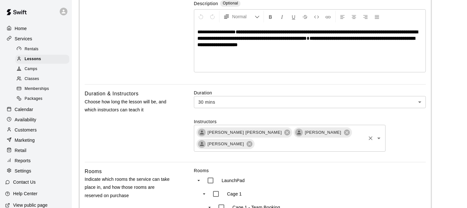
click at [381, 138] on icon "Open" at bounding box center [379, 138] width 8 height 8
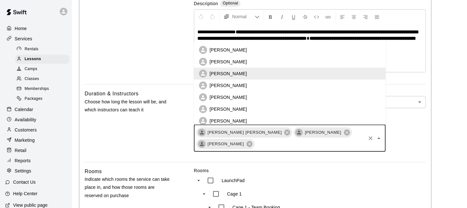
scroll to position [26, 0]
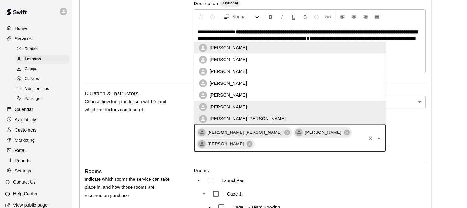
click at [320, 84] on li "[PERSON_NAME]" at bounding box center [290, 83] width 192 height 12
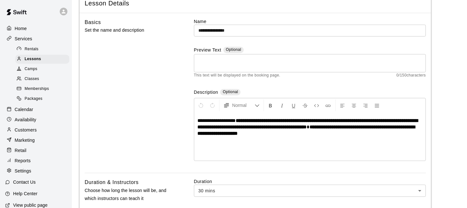
scroll to position [0, 0]
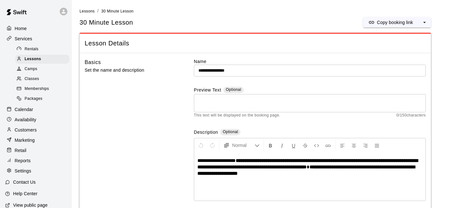
click at [316, 95] on div "* ​" at bounding box center [310, 103] width 232 height 18
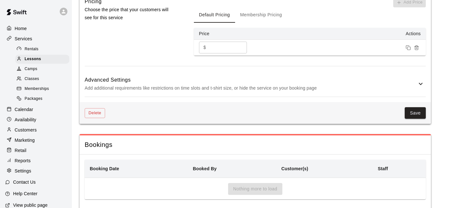
scroll to position [721, 0]
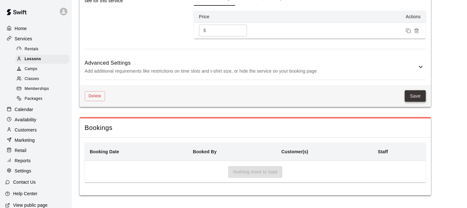
click at [417, 95] on button "Save" at bounding box center [415, 96] width 21 height 12
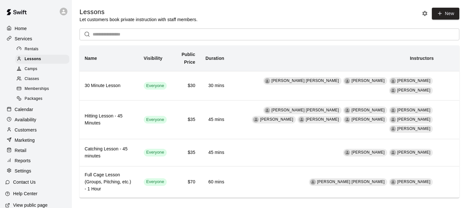
click at [36, 107] on div "Calendar" at bounding box center [36, 110] width 62 height 10
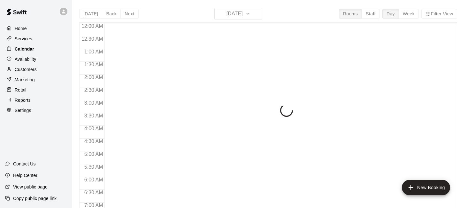
scroll to position [363, 0]
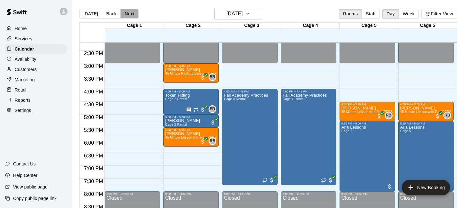
click at [131, 13] on button "Next" at bounding box center [130, 14] width 18 height 10
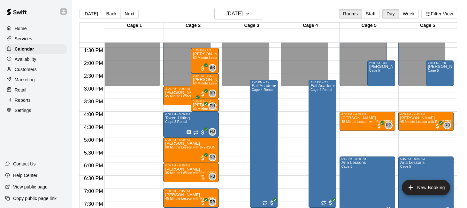
scroll to position [340, 0]
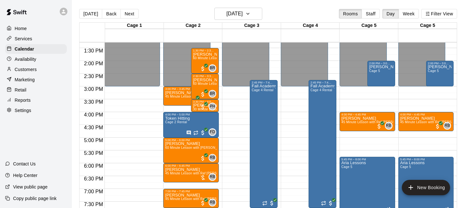
click at [43, 59] on div "Availability" at bounding box center [36, 59] width 62 height 10
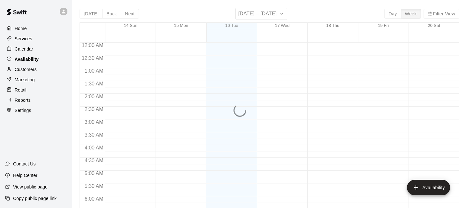
scroll to position [363, 0]
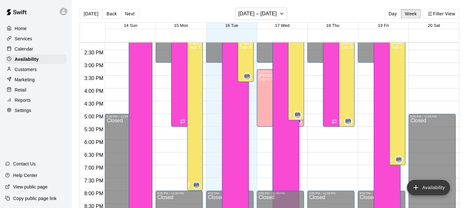
click at [417, 184] on icon "add" at bounding box center [416, 187] width 8 height 8
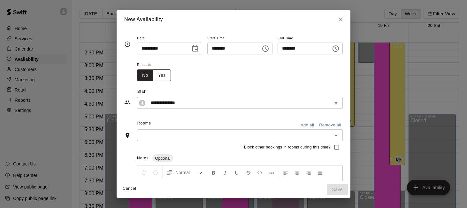
click at [158, 76] on button "Yes" at bounding box center [162, 75] width 18 height 12
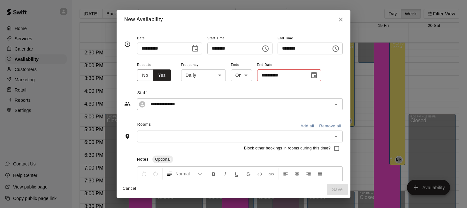
click at [216, 73] on body "Home Services Calendar Availability Customers Marketing Retail Reports Settings…" at bounding box center [233, 109] width 467 height 218
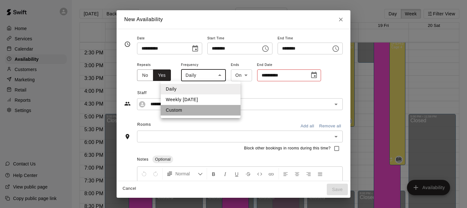
click at [190, 109] on li "Custom" at bounding box center [201, 110] width 80 height 11
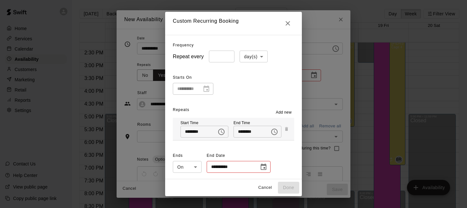
click at [284, 114] on span "Add new" at bounding box center [284, 112] width 16 height 6
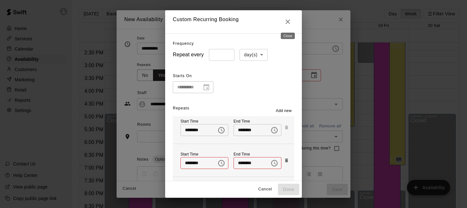
click at [288, 21] on icon "Close" at bounding box center [288, 21] width 4 height 4
type input "*****"
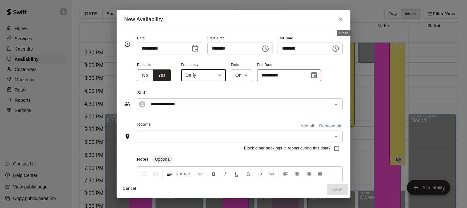
click at [343, 20] on icon "Close" at bounding box center [341, 20] width 4 height 4
type input "**********"
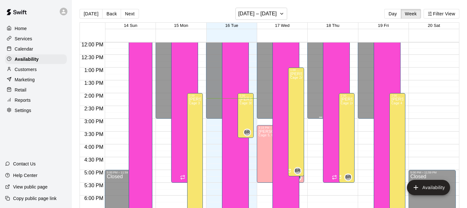
scroll to position [302, 0]
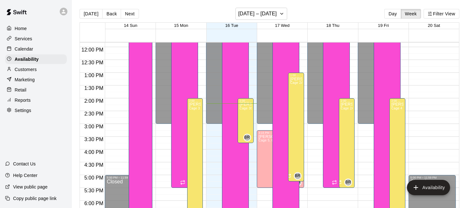
click at [44, 49] on div "Calendar" at bounding box center [36, 49] width 62 height 10
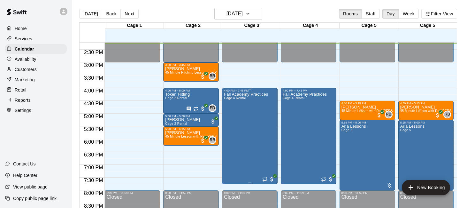
scroll to position [376, 0]
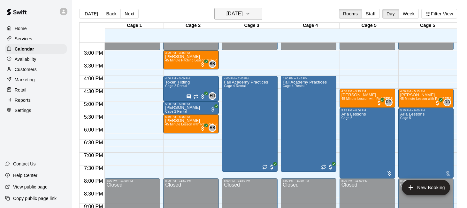
click at [243, 14] on h6 "[DATE]" at bounding box center [235, 13] width 16 height 9
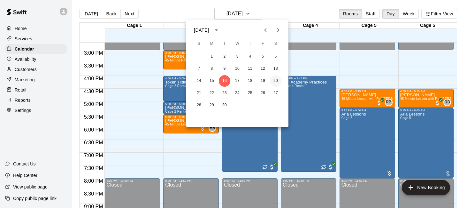
click at [276, 81] on button "20" at bounding box center [276, 81] width 12 height 12
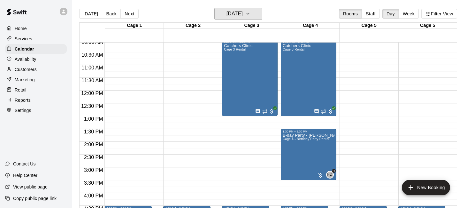
scroll to position [258, 0]
